Goal: Transaction & Acquisition: Purchase product/service

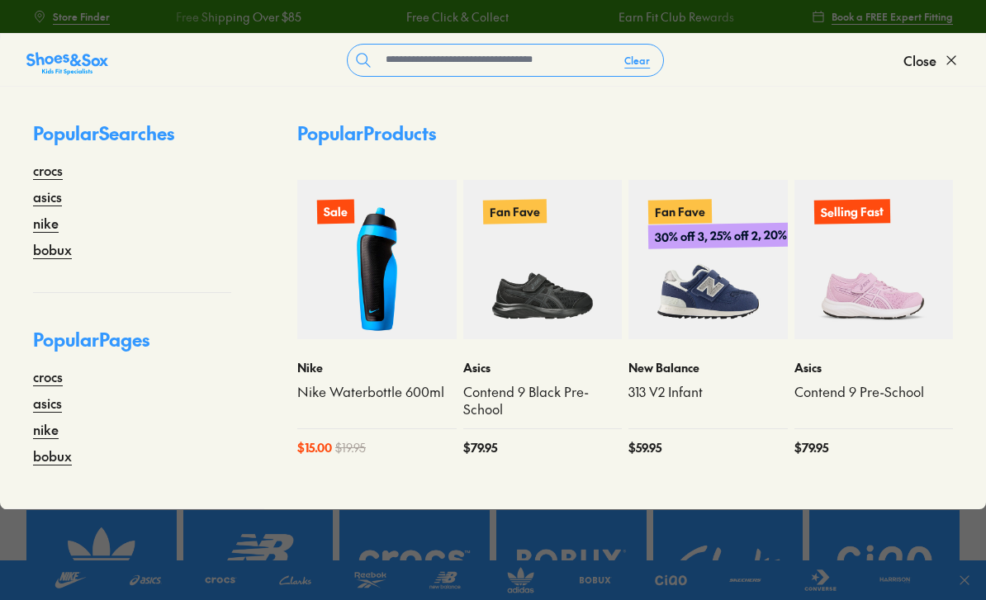
click at [532, 64] on input "text" at bounding box center [495, 60] width 232 height 31
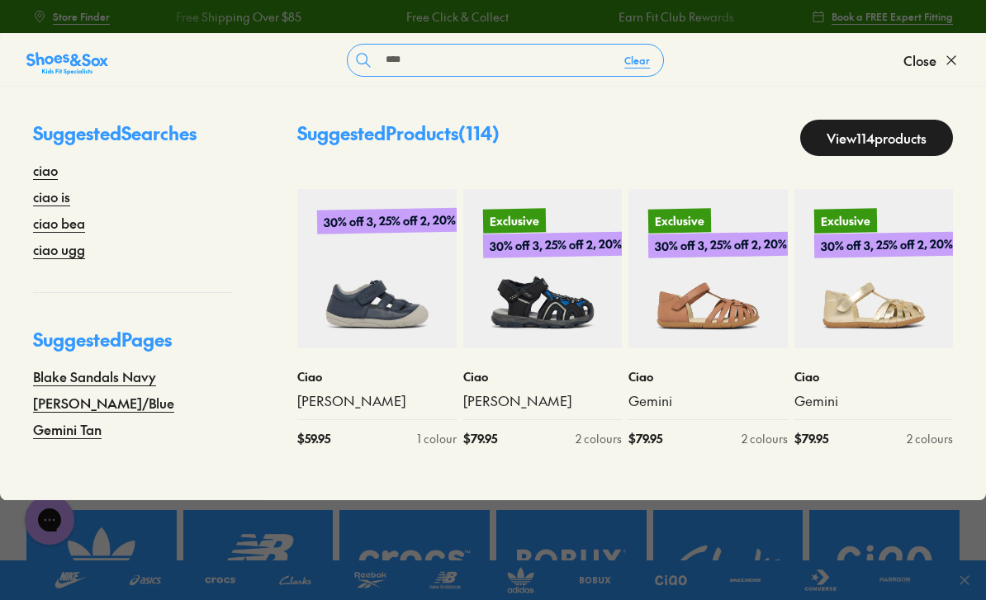
type input "****"
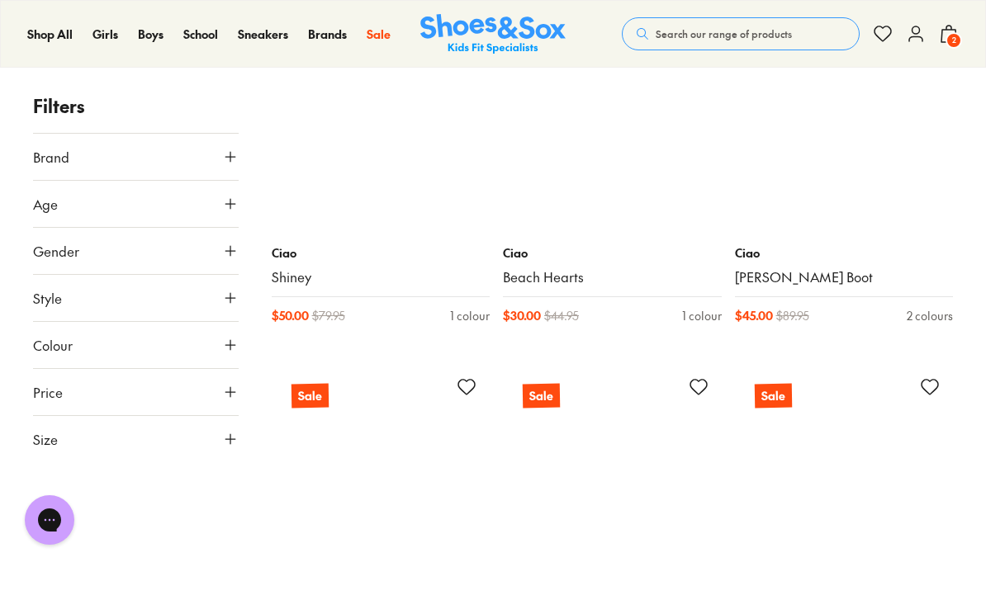
scroll to position [8471, 0]
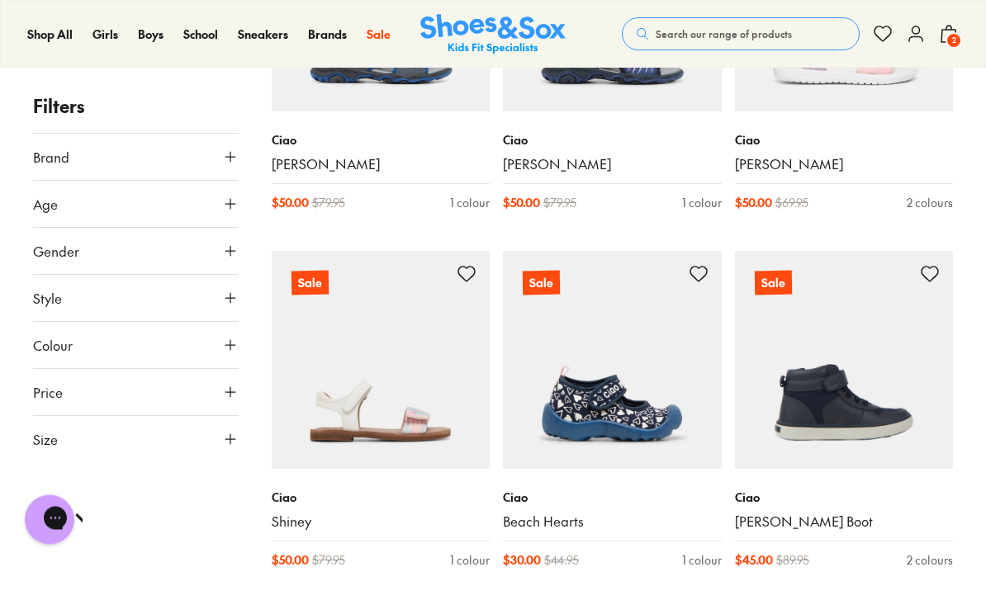
scroll to position [8241, 0]
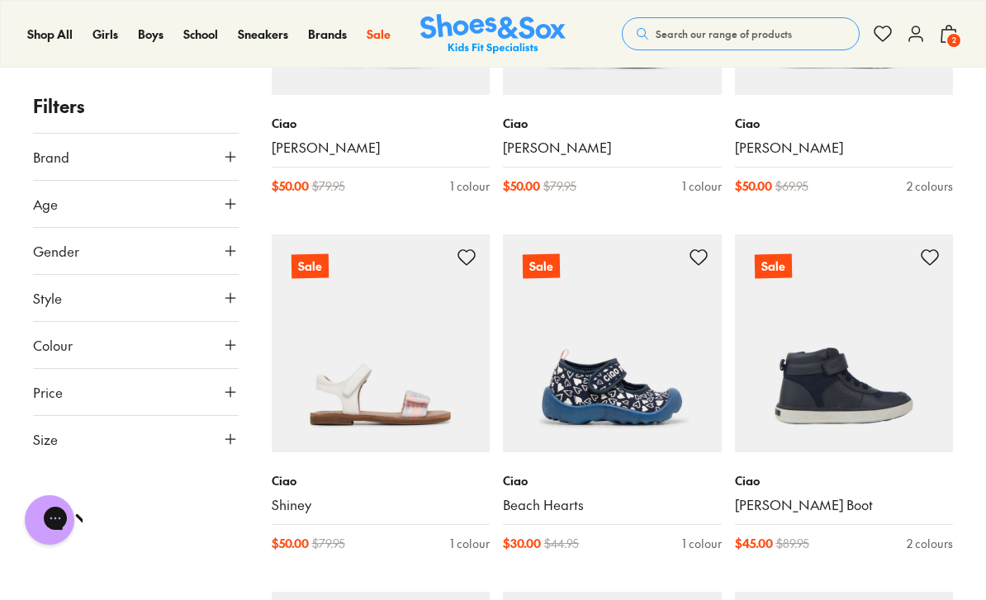
click at [665, 380] on img at bounding box center [612, 343] width 219 height 219
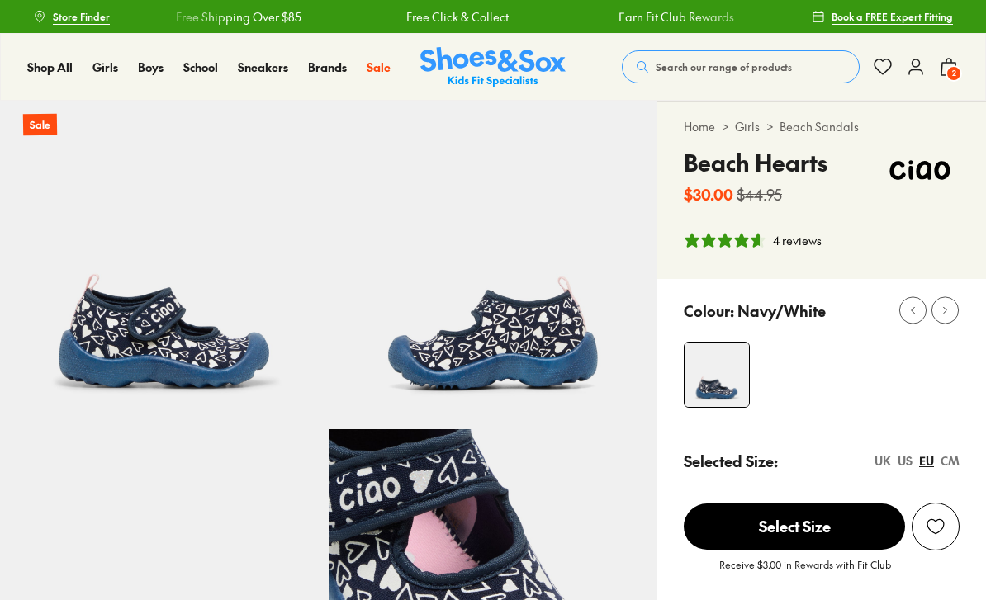
select select "*"
click at [949, 73] on span "2" at bounding box center [953, 73] width 17 height 17
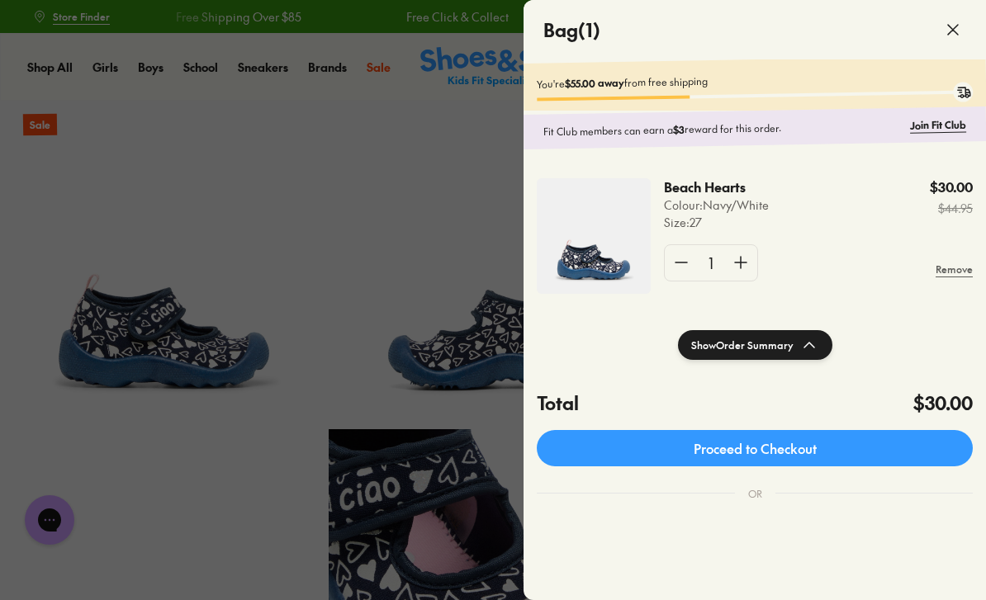
click at [860, 443] on link "Proceed to Checkout" at bounding box center [755, 448] width 436 height 36
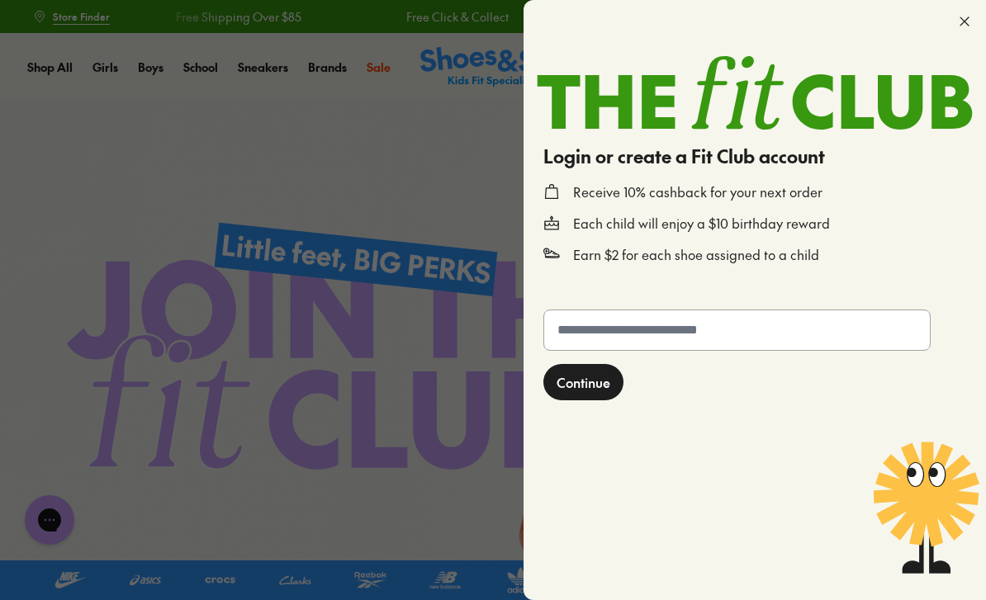
click at [765, 324] on input "text" at bounding box center [737, 330] width 386 height 40
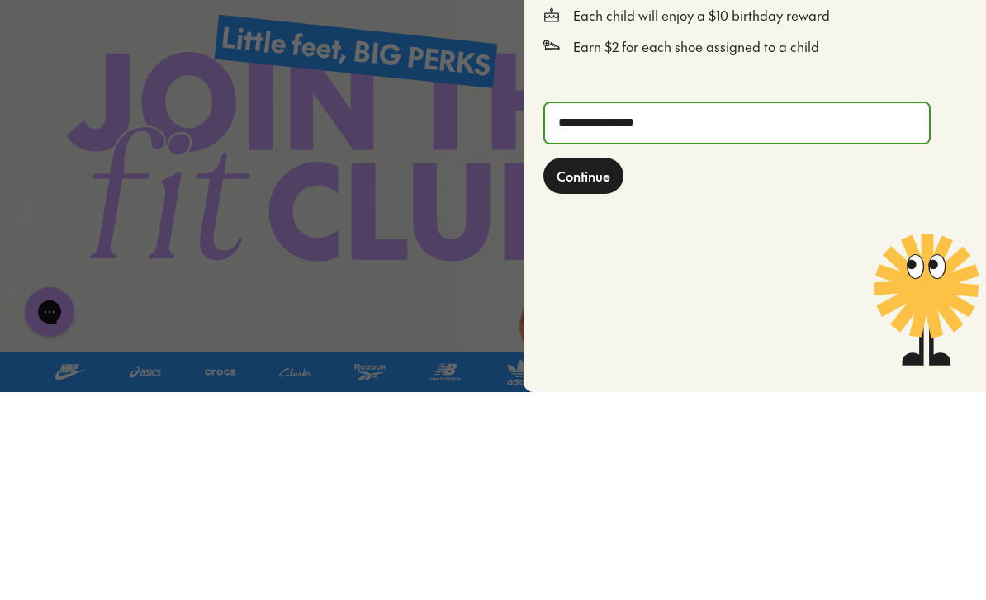
type input "**********"
click at [604, 374] on span "Continue" at bounding box center [583, 384] width 54 height 20
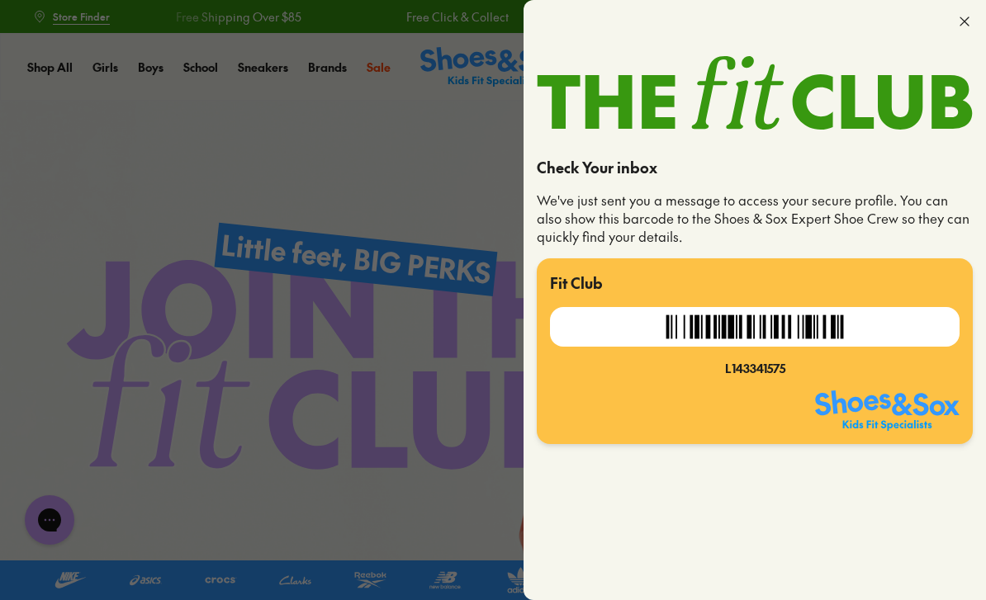
click at [968, 17] on icon at bounding box center [964, 21] width 17 height 17
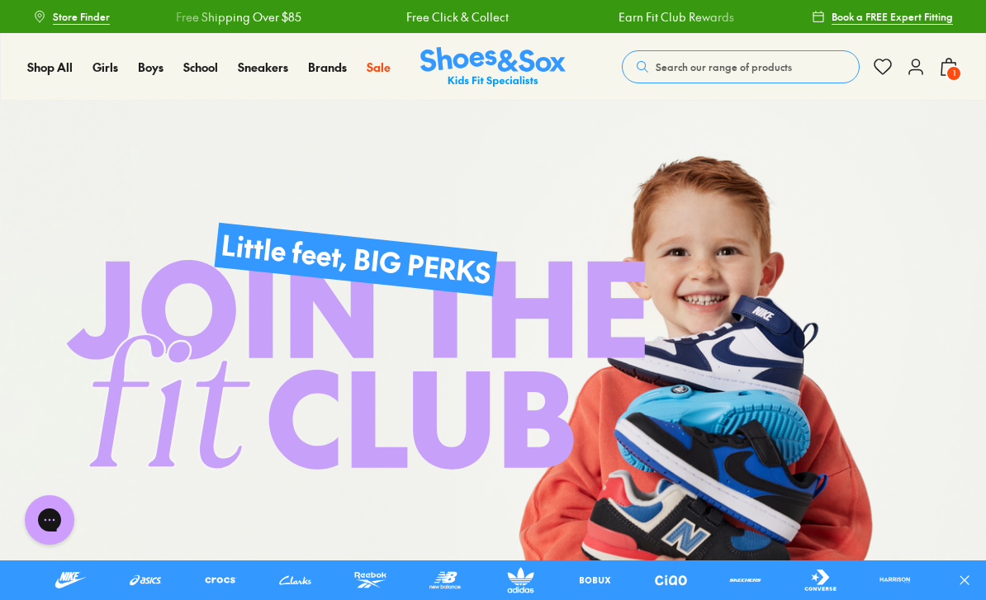
click at [959, 69] on span "1" at bounding box center [953, 73] width 17 height 17
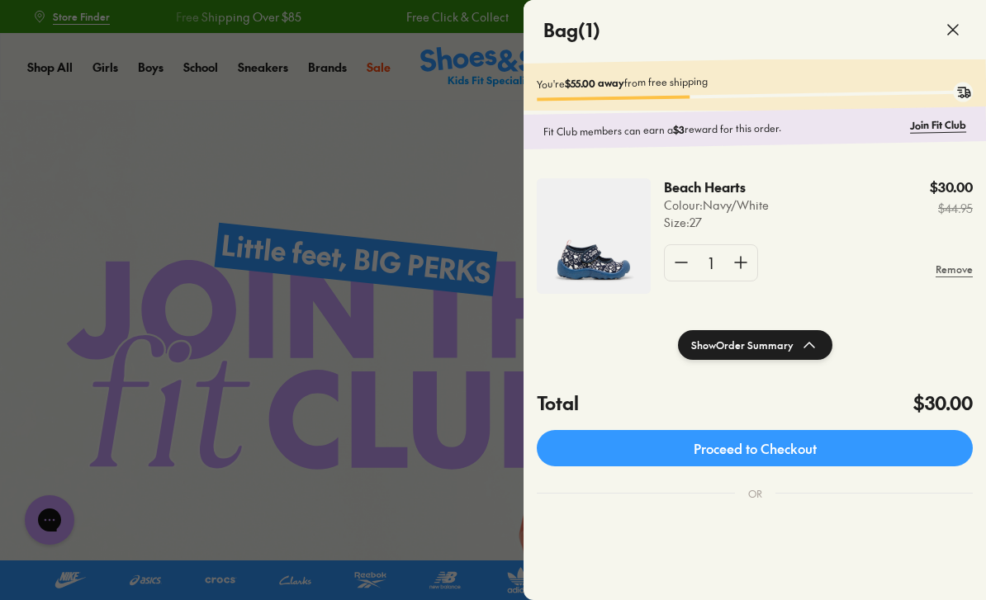
click at [612, 266] on img at bounding box center [594, 236] width 114 height 116
click at [702, 192] on p "Beach Hearts" at bounding box center [706, 187] width 84 height 18
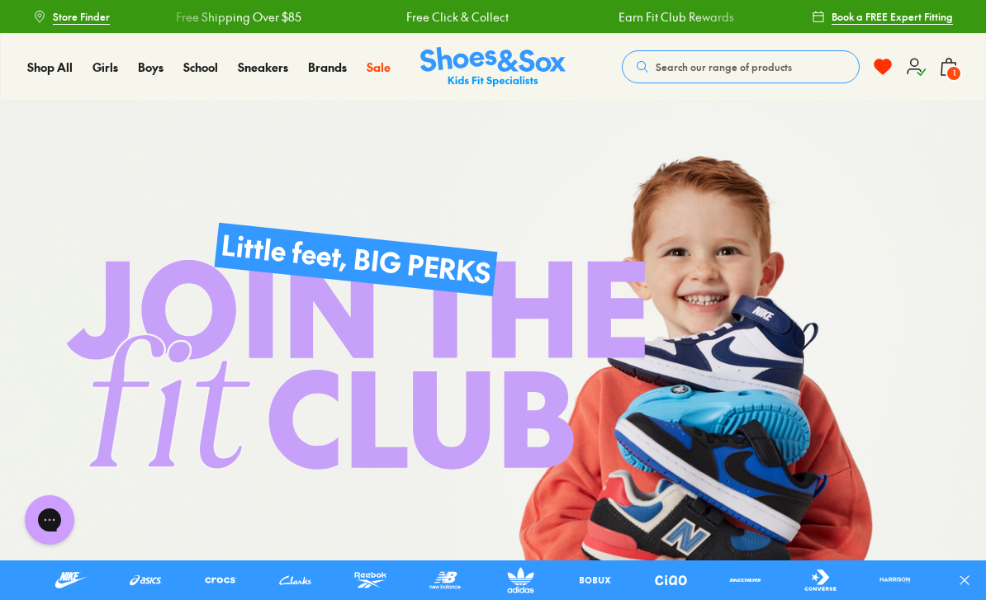
click at [949, 69] on span "1" at bounding box center [953, 73] width 17 height 17
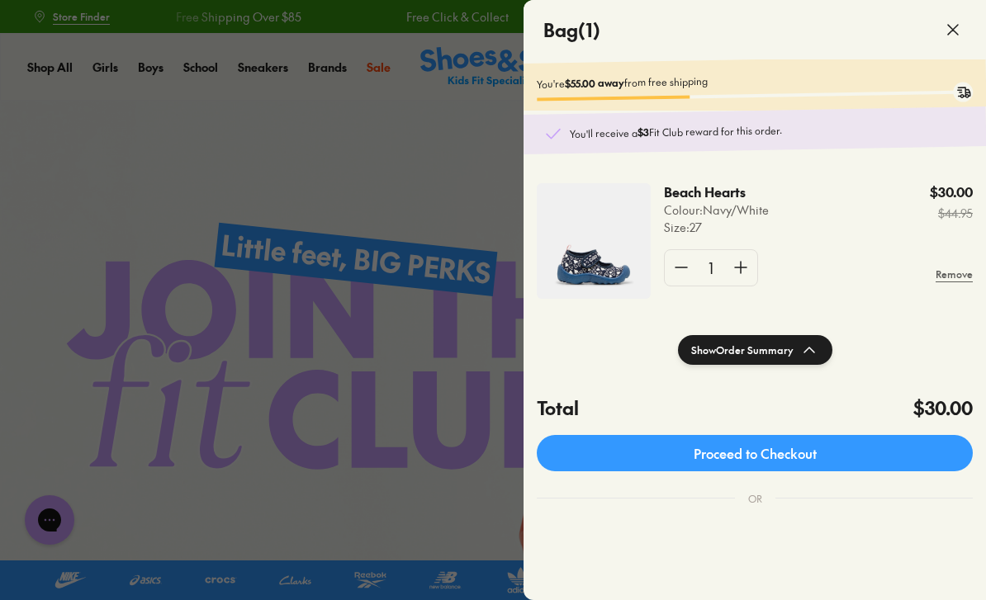
click at [717, 457] on link "Proceed to Checkout" at bounding box center [755, 453] width 436 height 36
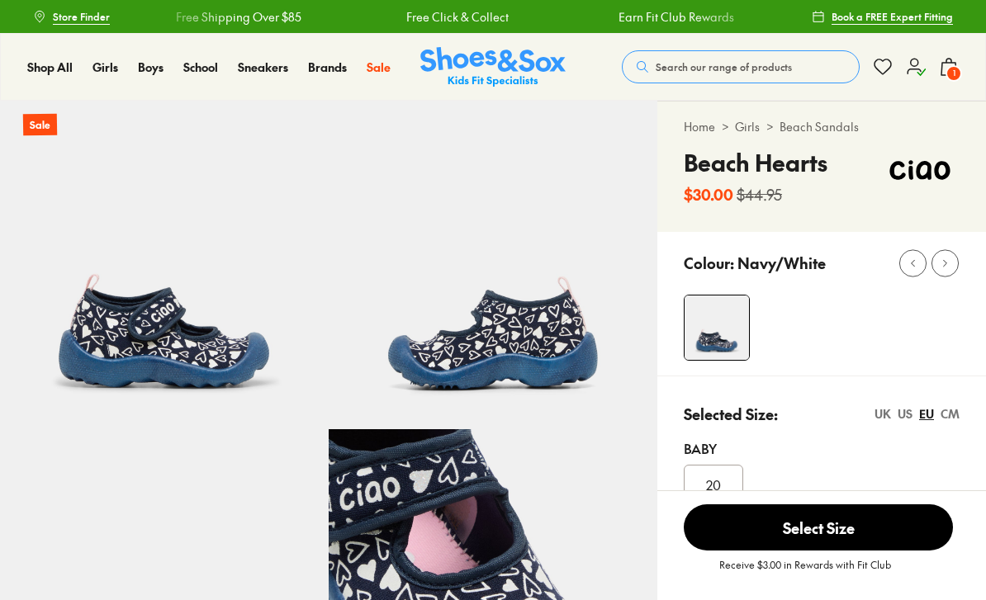
select select "*"
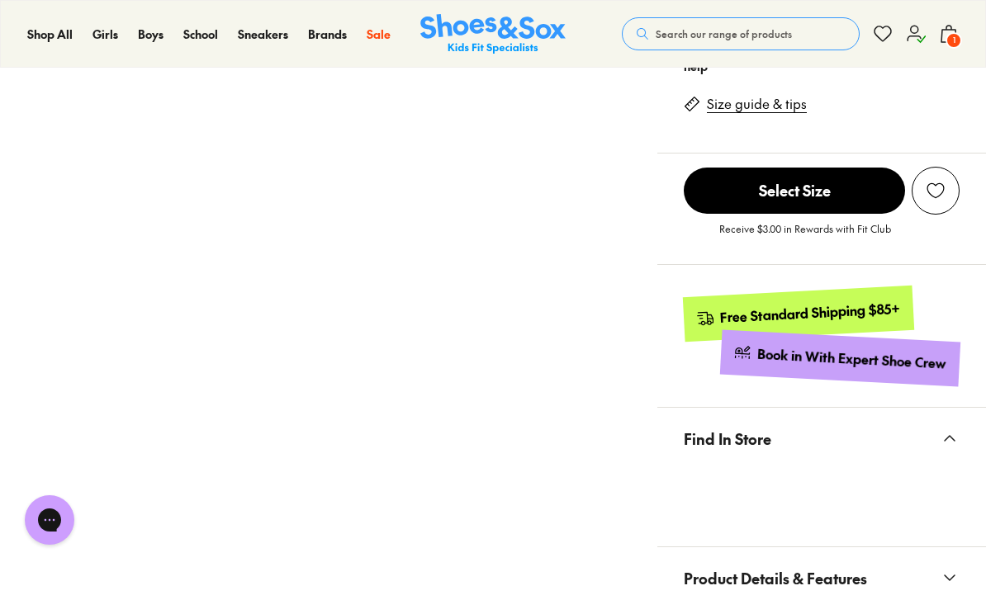
click at [864, 194] on span "Select Size" at bounding box center [794, 191] width 221 height 46
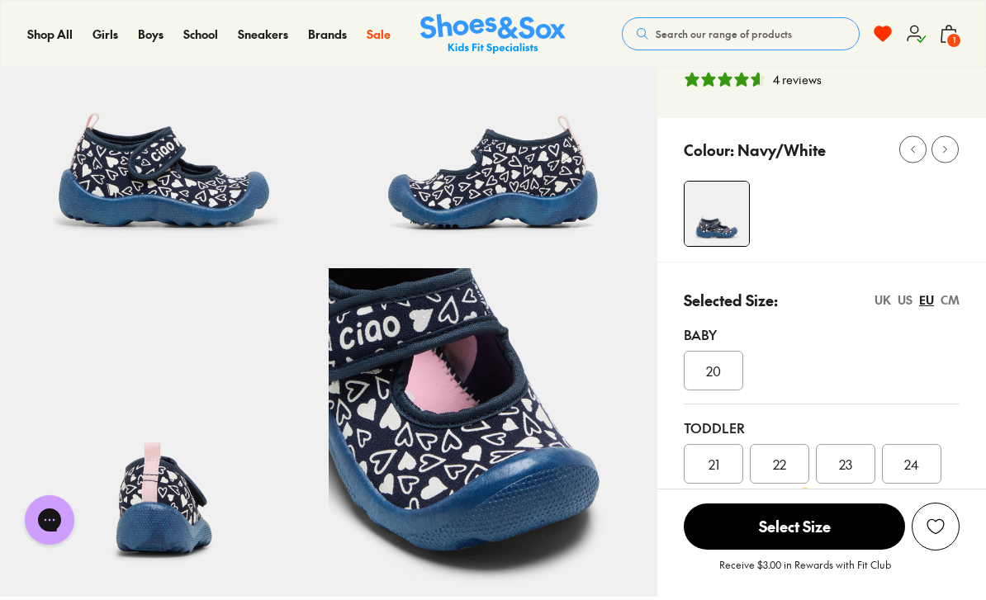
scroll to position [159, 0]
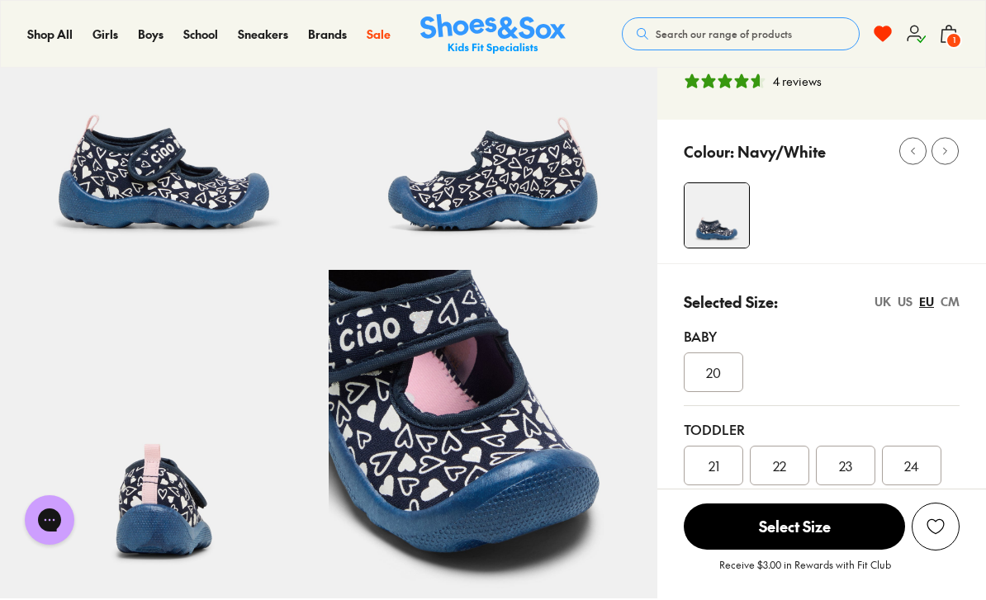
click at [858, 518] on div "27" at bounding box center [845, 512] width 59 height 40
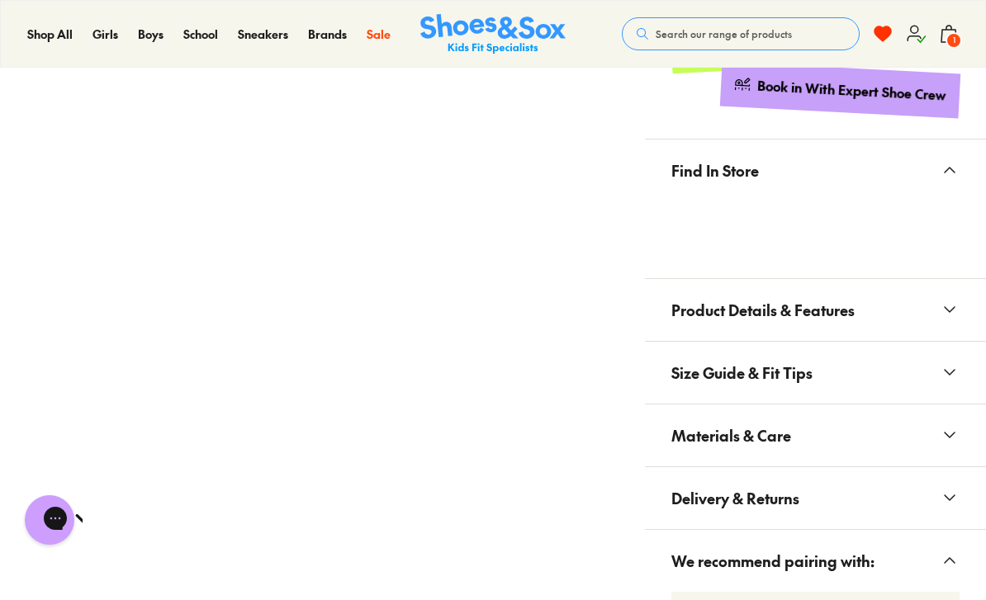
scroll to position [1058, 0]
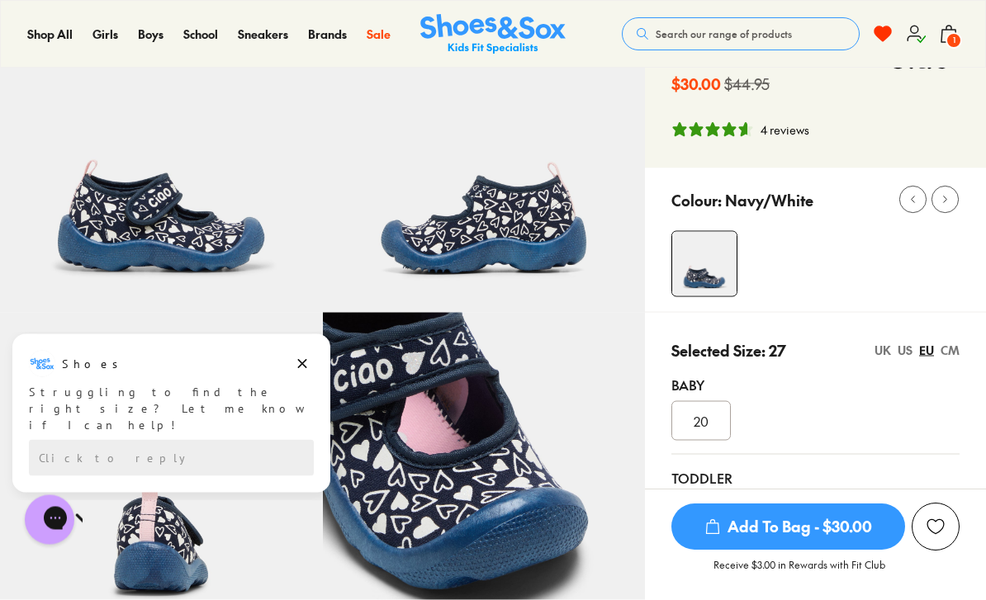
scroll to position [0, 0]
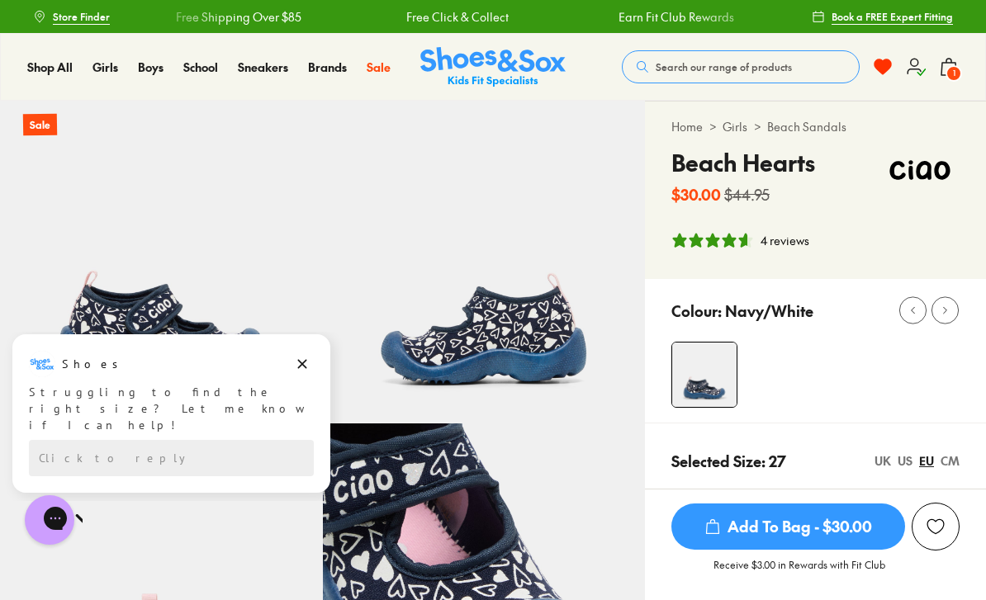
click at [956, 55] on button "1" at bounding box center [949, 67] width 20 height 36
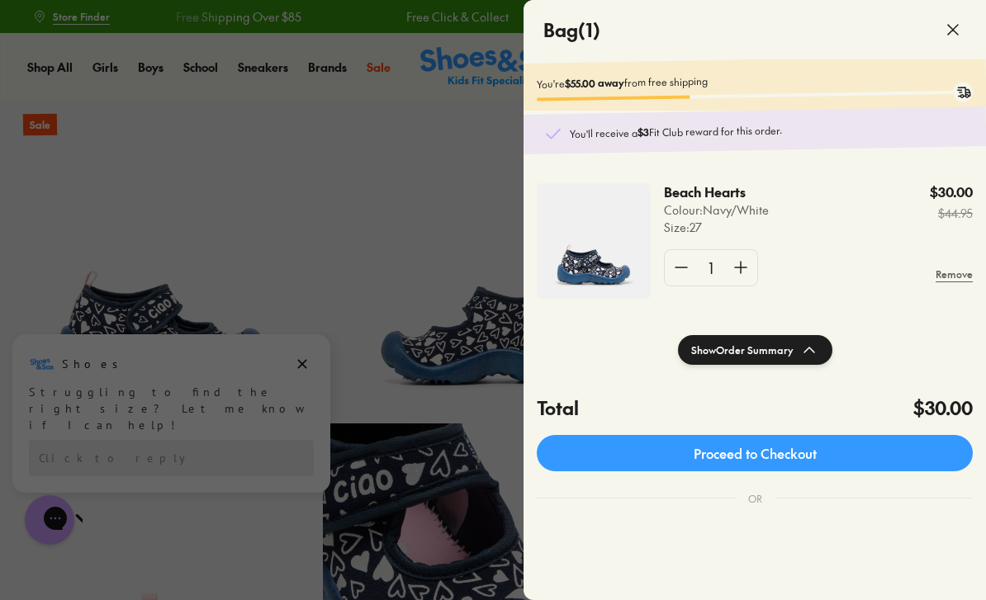
click at [837, 457] on link "Proceed to Checkout" at bounding box center [755, 453] width 436 height 36
